Goal: Task Accomplishment & Management: Complete application form

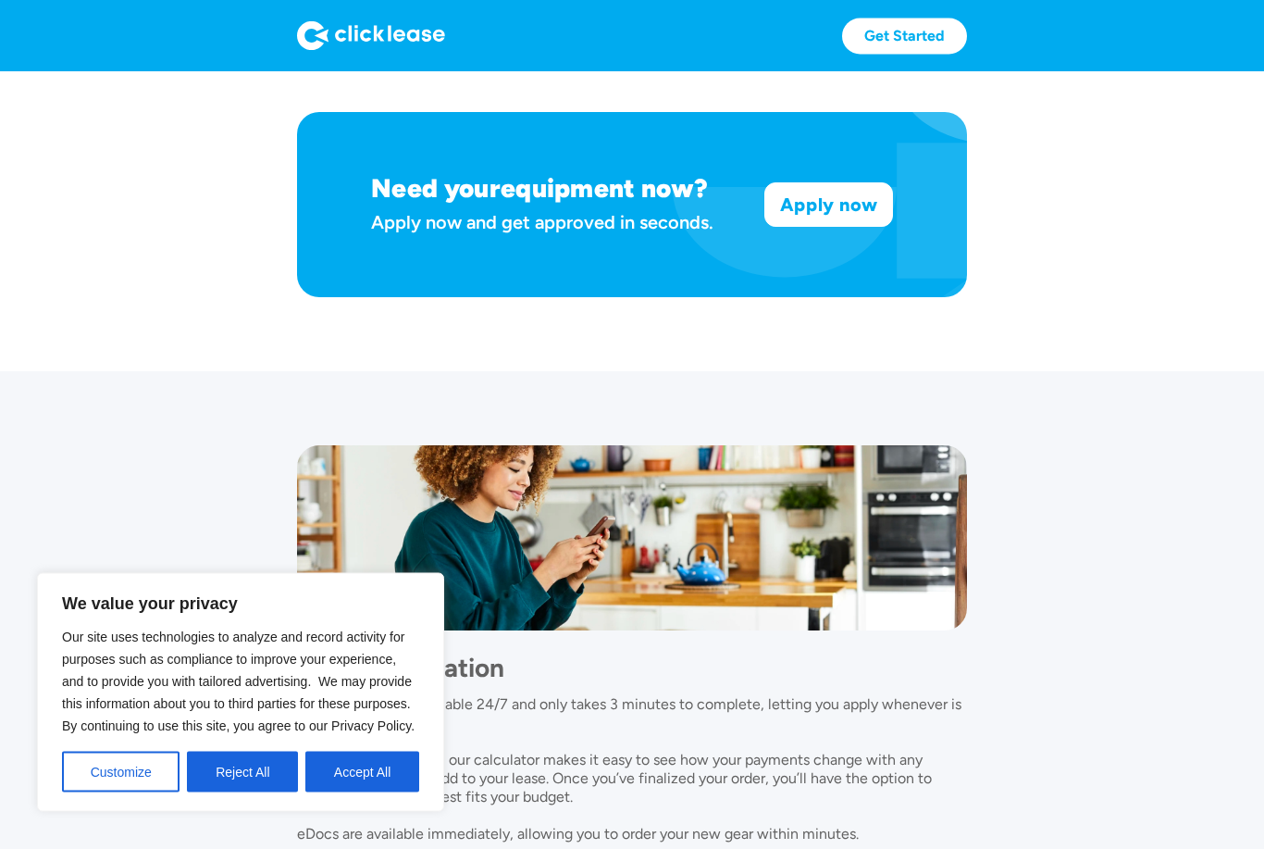
scroll to position [1442, 0]
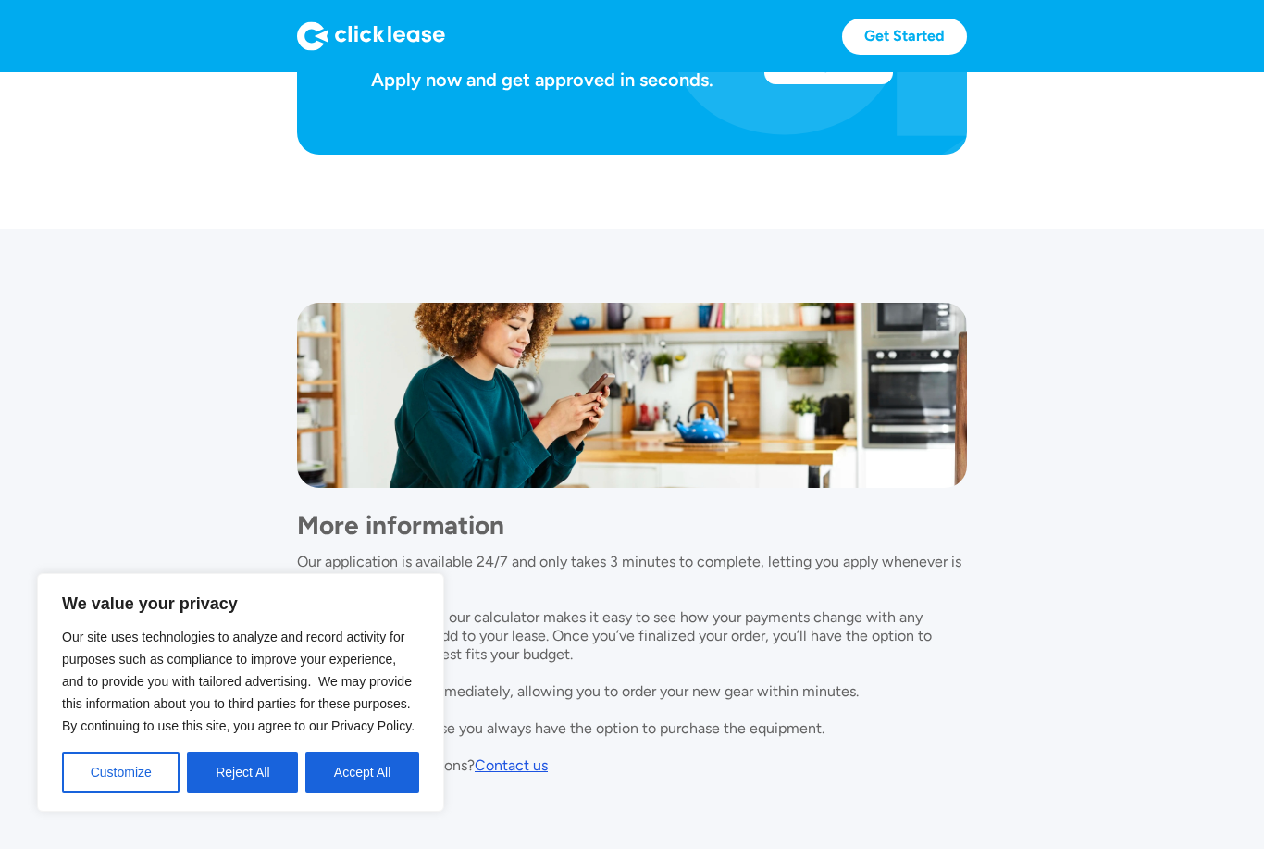
click at [387, 792] on button "Accept All" at bounding box center [362, 772] width 114 height 41
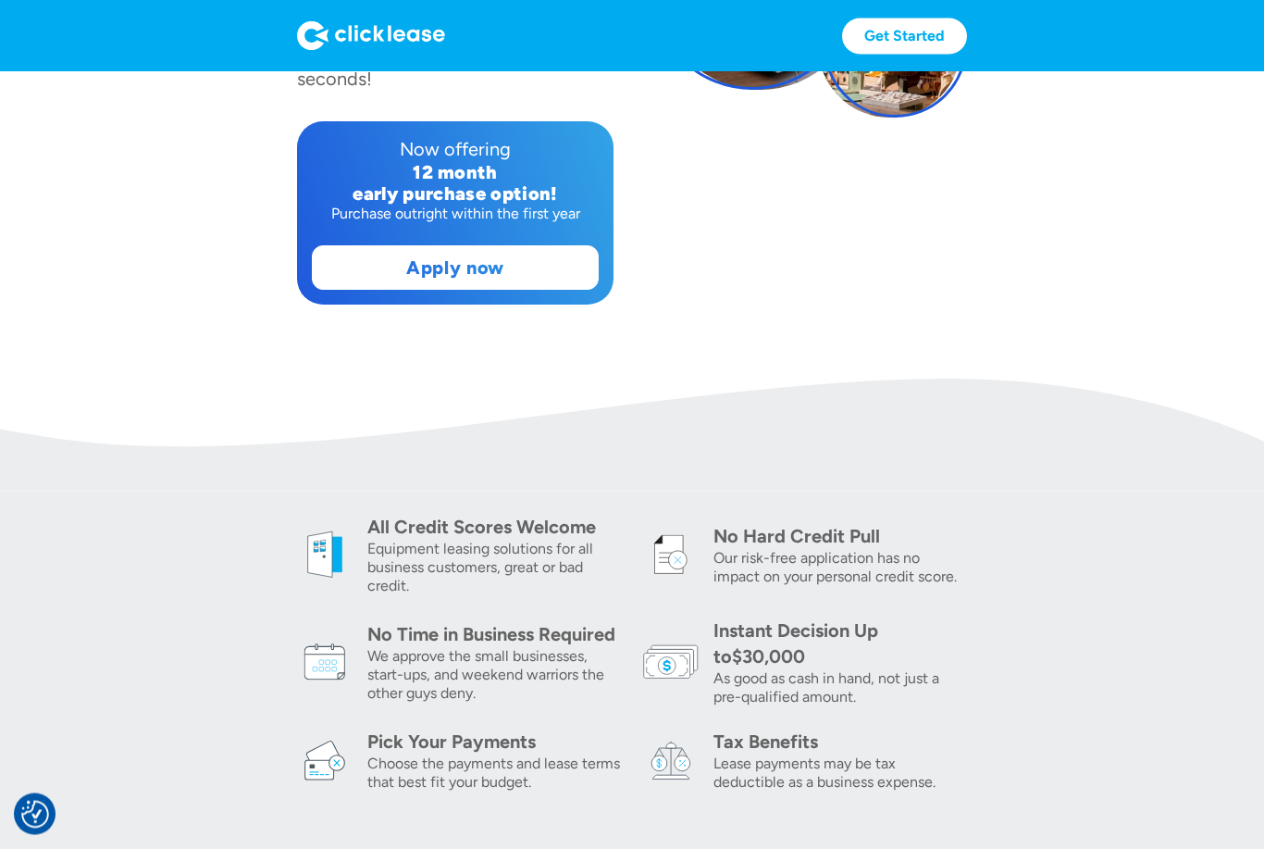
scroll to position [0, 0]
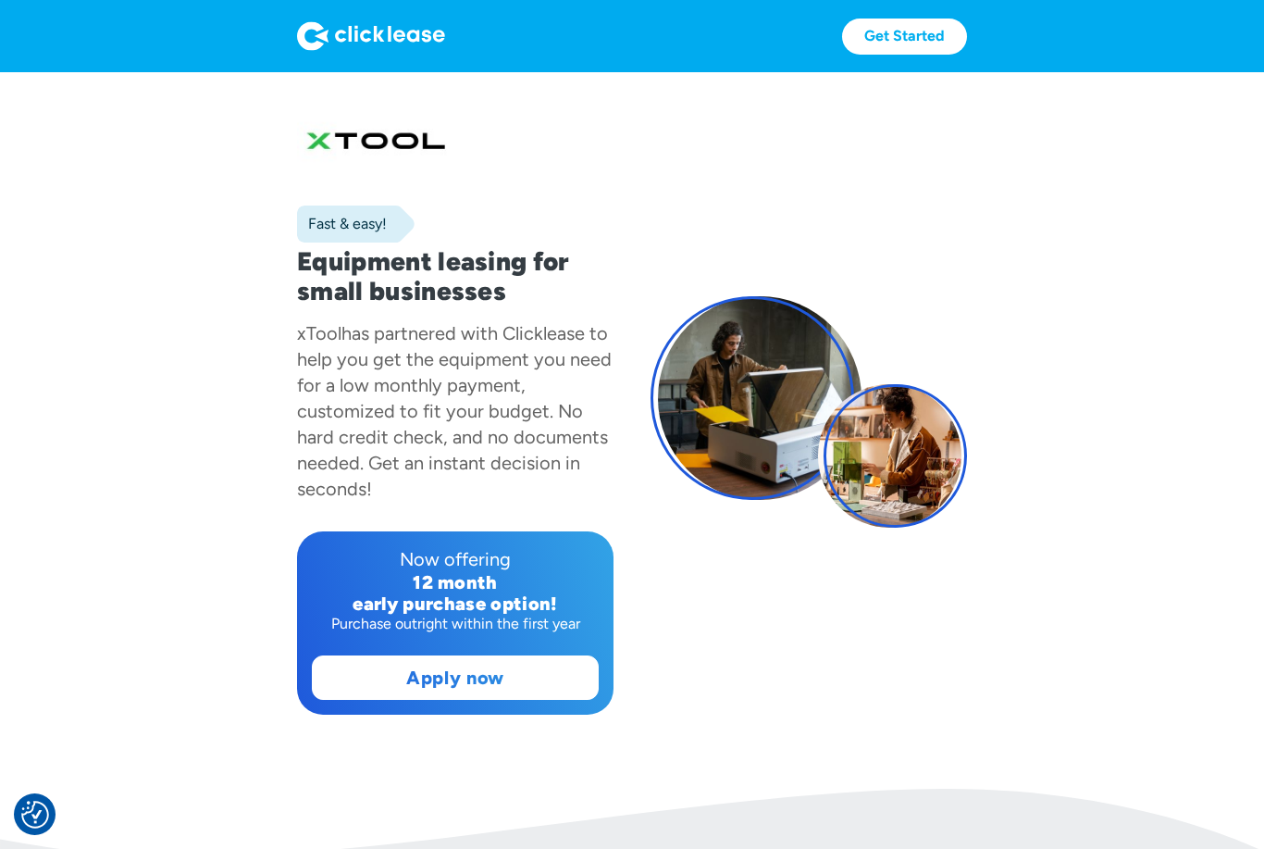
click at [532, 610] on div "early purchase option!" at bounding box center [455, 603] width 287 height 21
click at [511, 693] on link "Apply now" at bounding box center [455, 677] width 285 height 43
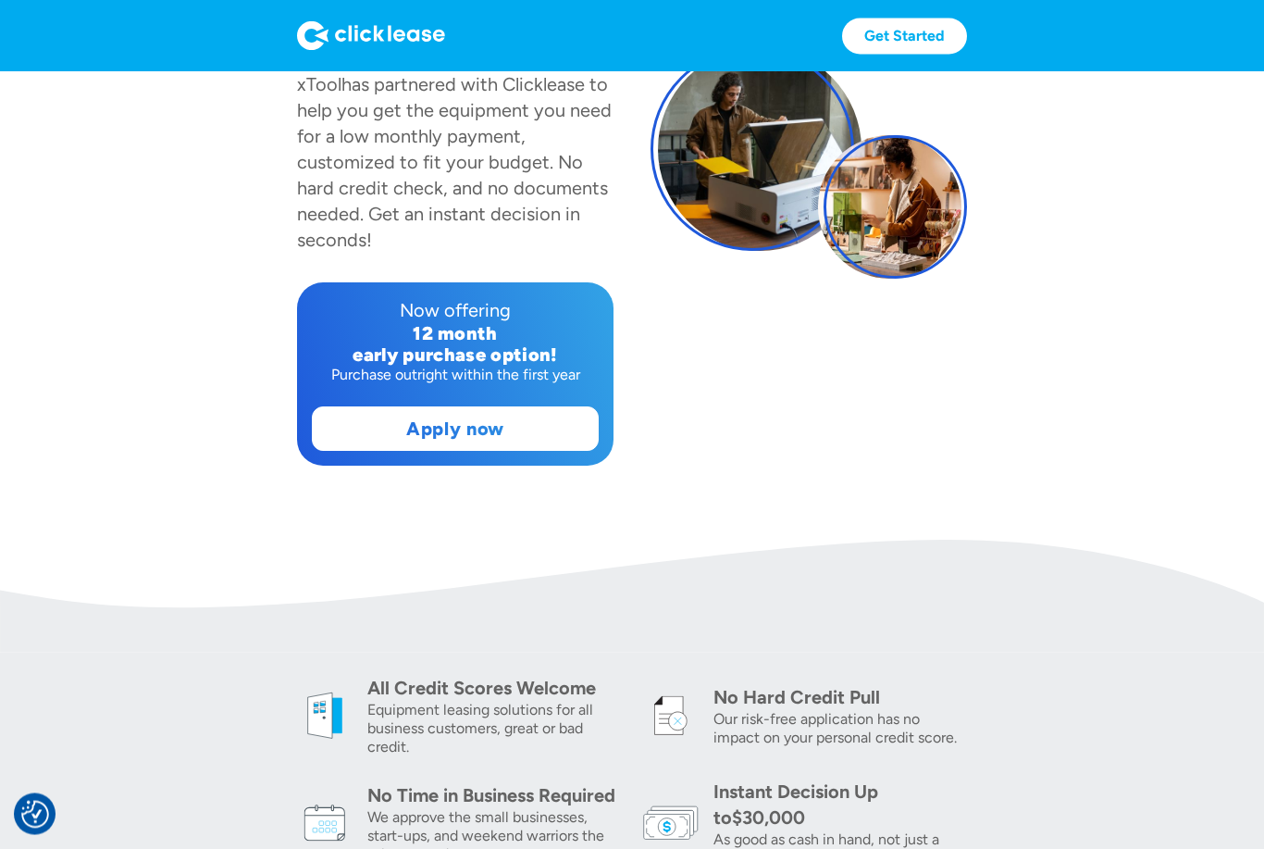
scroll to position [259, 0]
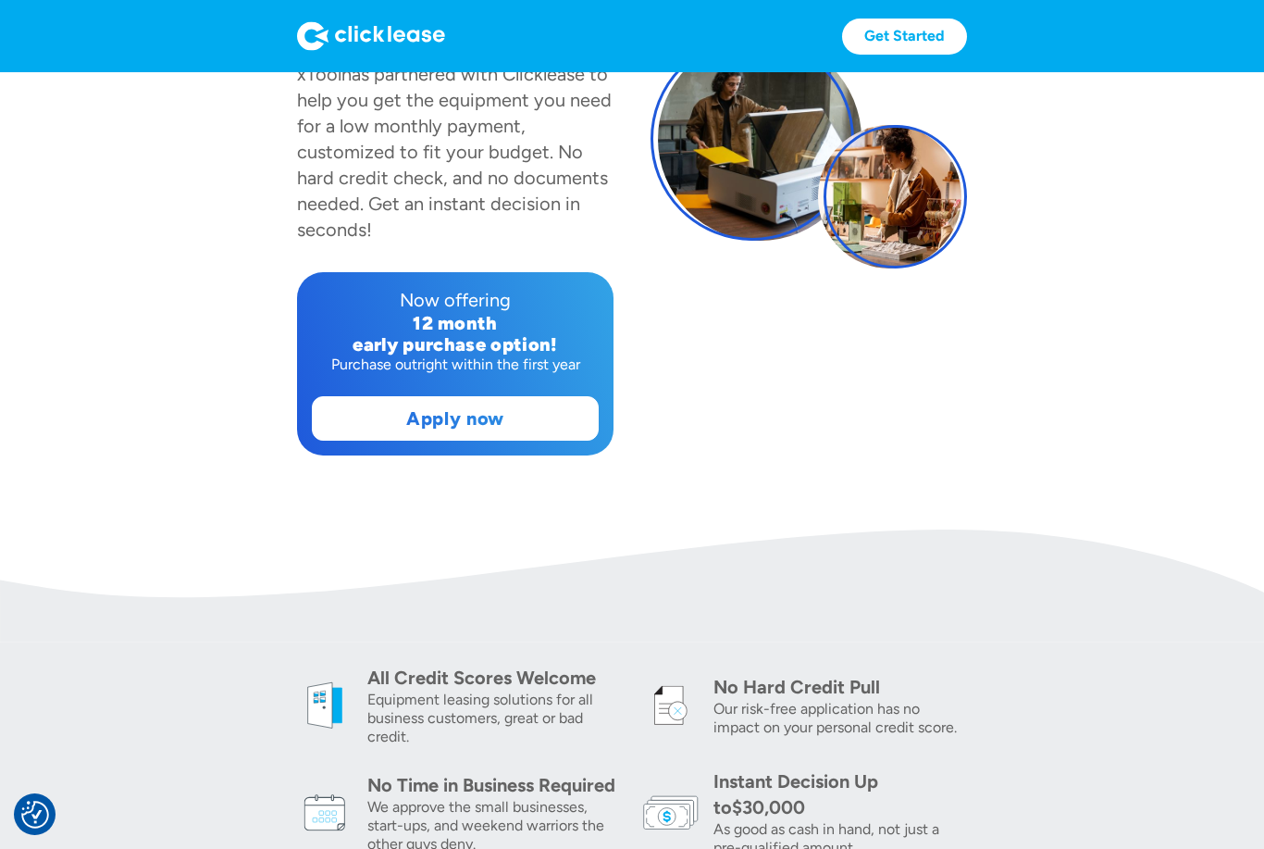
click at [528, 439] on link "Apply now" at bounding box center [455, 418] width 285 height 43
